Goal: Task Accomplishment & Management: Manage account settings

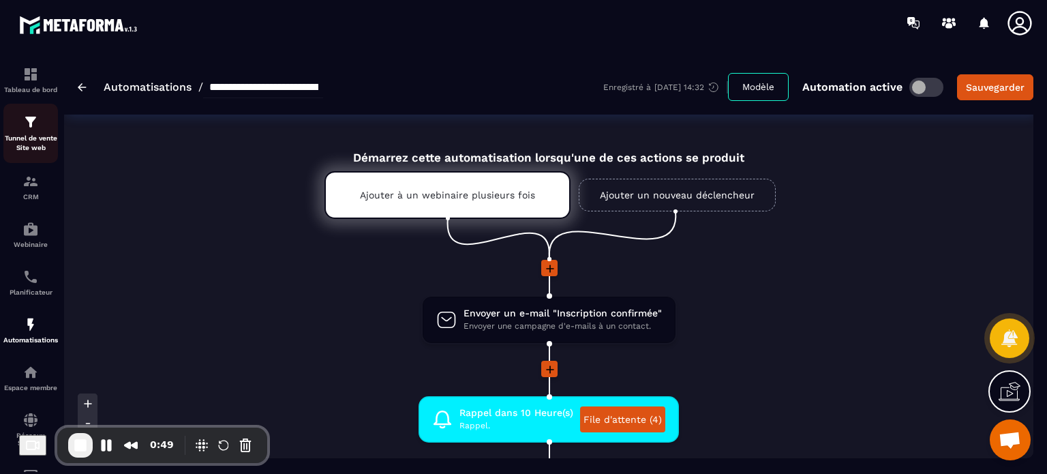
click at [40, 134] on p "Tunnel de vente Site web" at bounding box center [30, 143] width 55 height 19
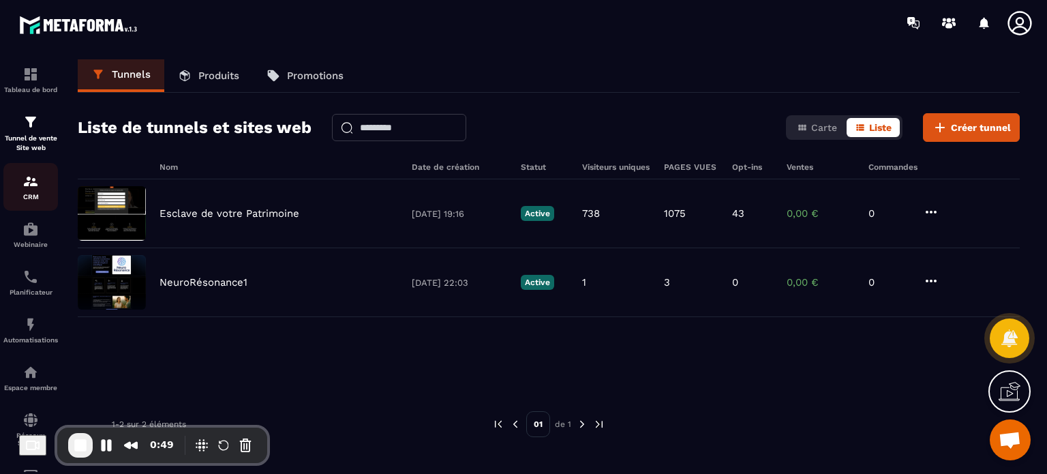
click at [29, 182] on img at bounding box center [30, 181] width 16 height 16
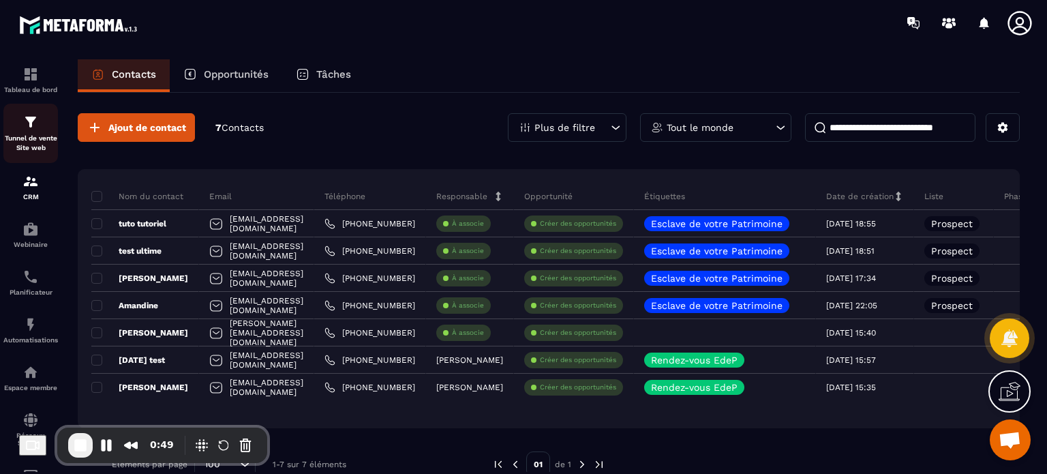
click at [29, 141] on p "Tunnel de vente Site web" at bounding box center [30, 143] width 55 height 19
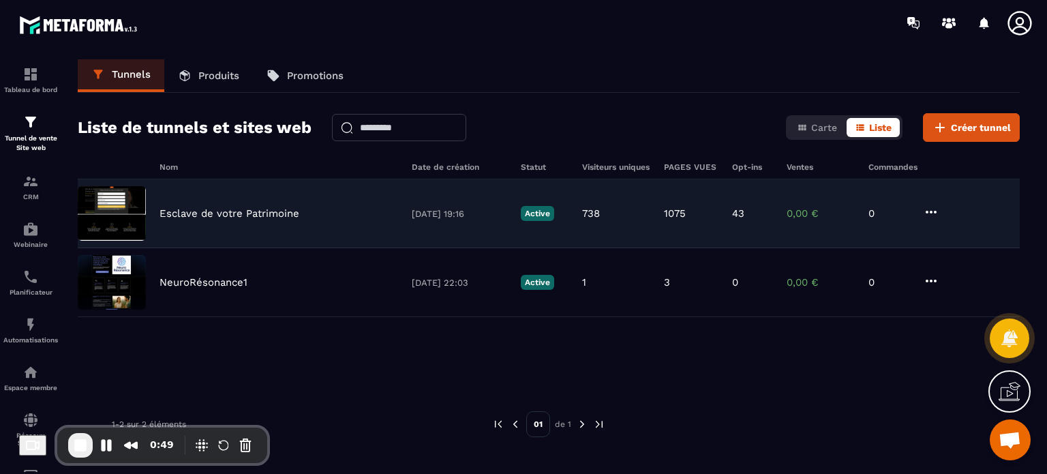
click at [286, 204] on div "Esclave de votre Patrimoine [DATE] 19:16 Active 738 1075 43 0,00 € 0" at bounding box center [549, 213] width 942 height 69
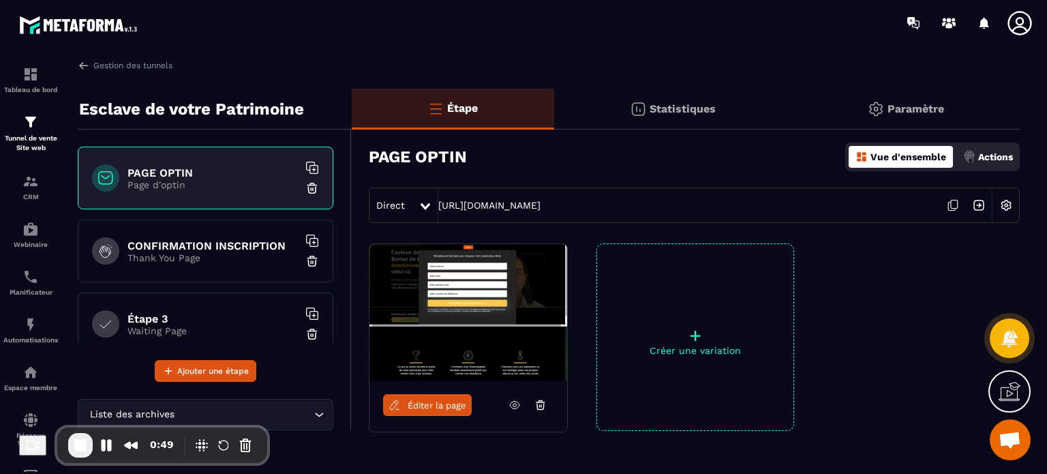
click at [915, 112] on p "Paramètre" at bounding box center [915, 108] width 57 height 13
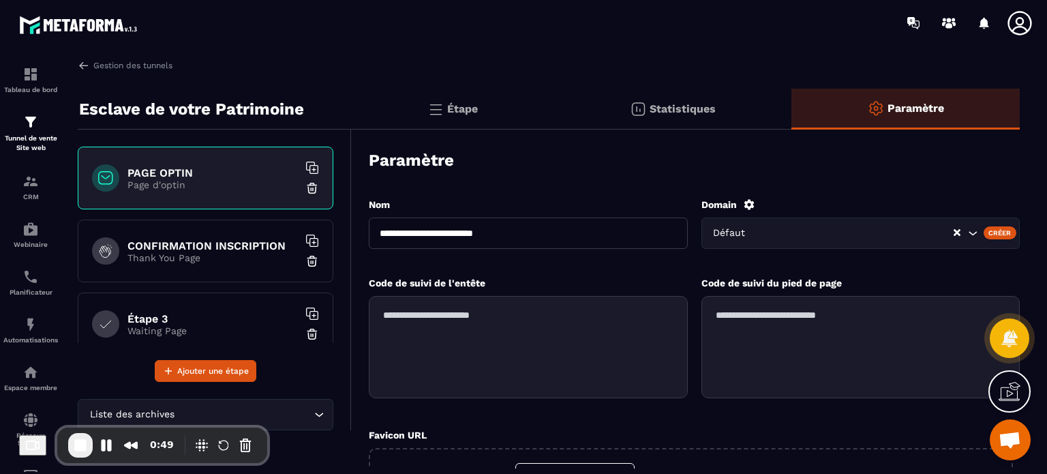
click at [450, 114] on p "Étape" at bounding box center [462, 108] width 31 height 13
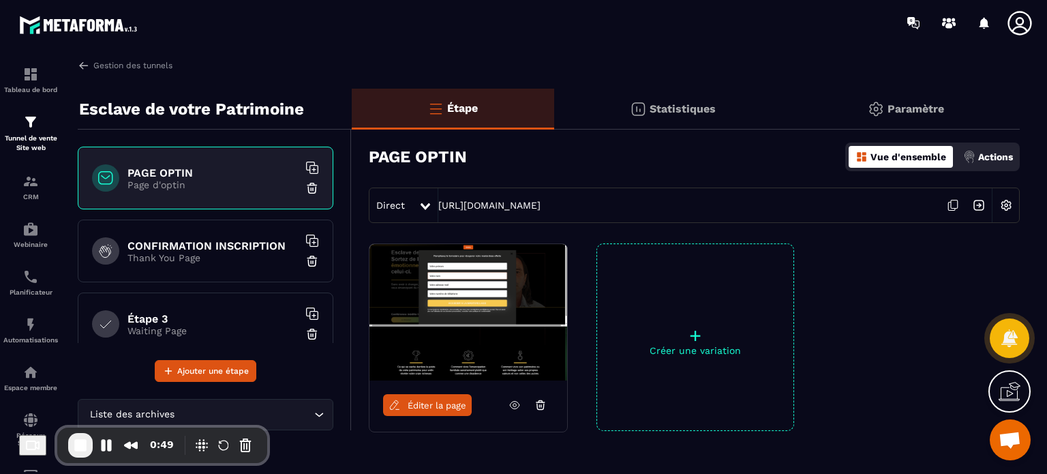
click at [978, 154] on p "Actions" at bounding box center [995, 156] width 35 height 11
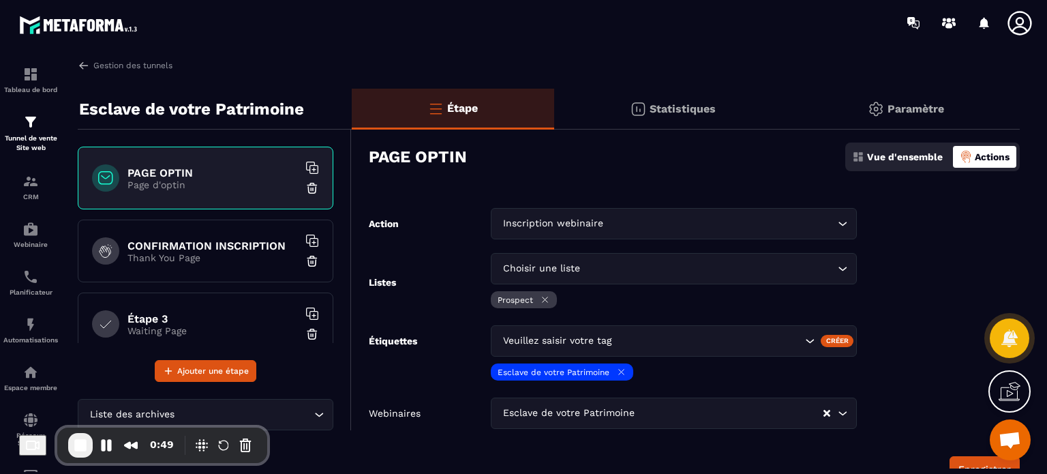
click at [936, 287] on form "Action Inscription webinaire Loading... Listes Choisir une liste Loading... Pro…" at bounding box center [686, 345] width 668 height 274
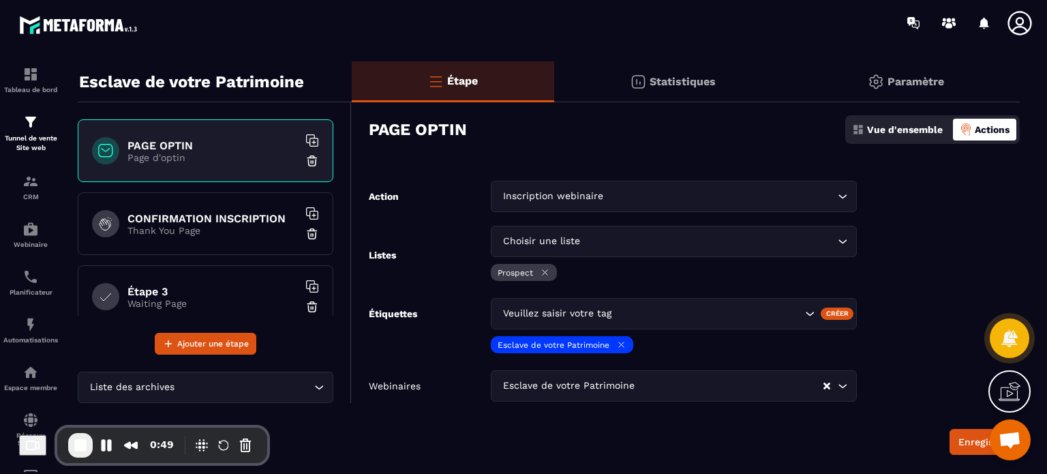
scroll to position [55, 0]
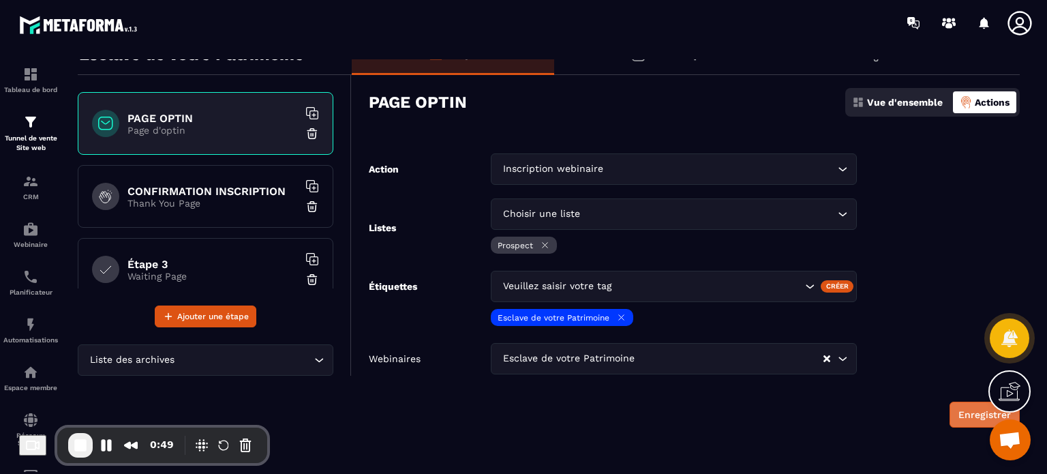
click at [968, 425] on button "Enregistrer" at bounding box center [984, 414] width 70 height 26
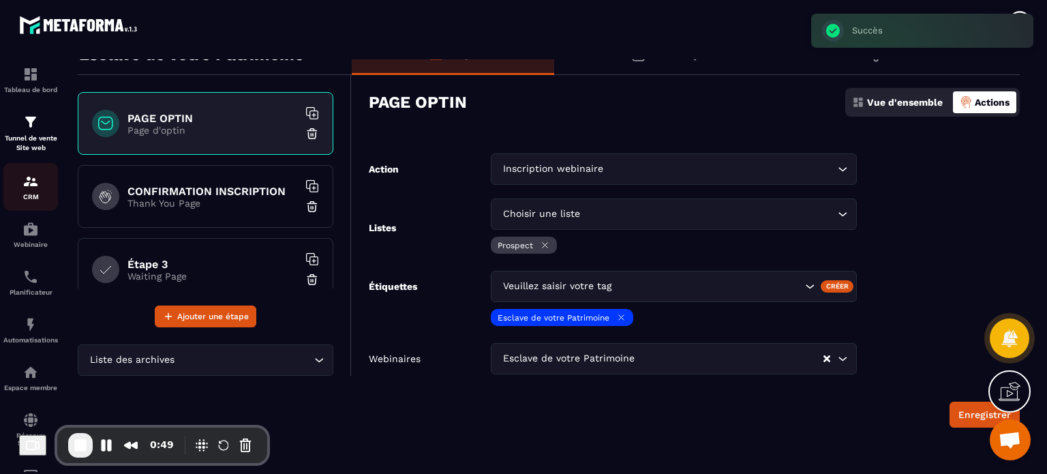
click at [18, 179] on div "CRM" at bounding box center [30, 186] width 55 height 27
